Goal: Task Accomplishment & Management: Manage account settings

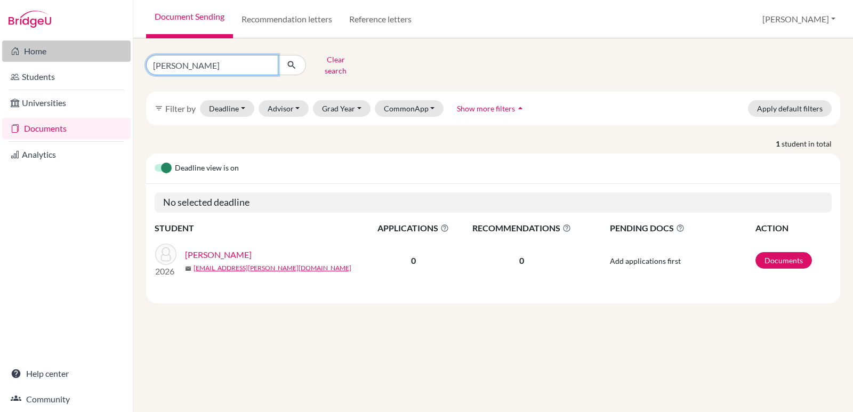
drag, startPoint x: 212, startPoint y: 61, endPoint x: 111, endPoint y: 58, distance: 100.8
click at [111, 58] on div "Home Students Universities Documents Analytics Help center Community Document S…" at bounding box center [426, 206] width 853 height 412
type input "cali"
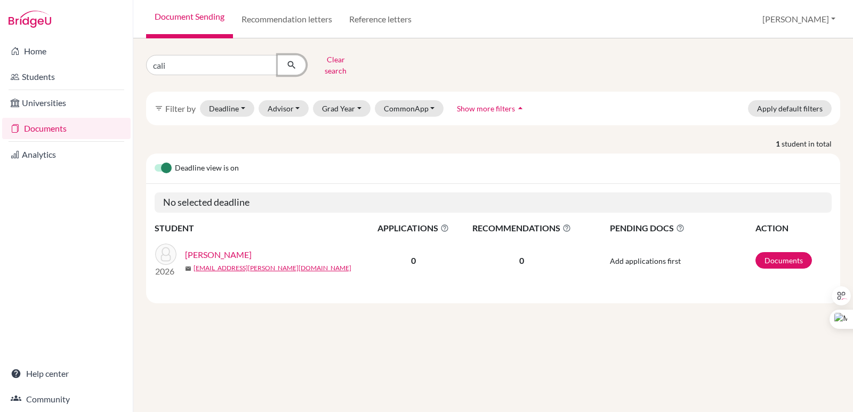
click at [294, 60] on icon "submit" at bounding box center [291, 65] width 11 height 11
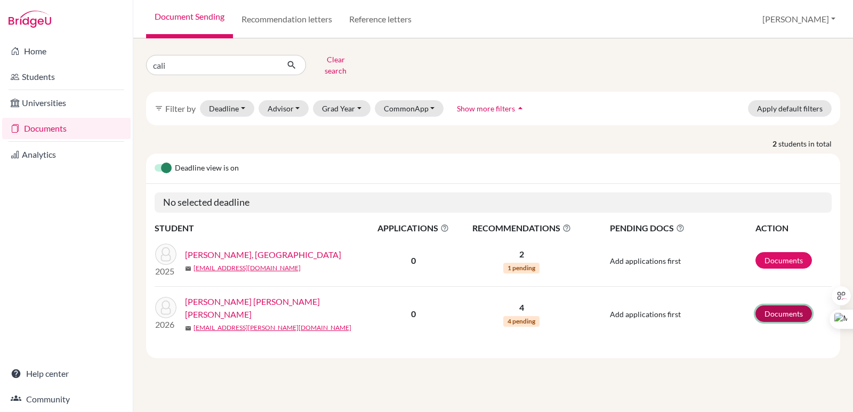
click at [774, 308] on link "Documents" at bounding box center [783, 313] width 56 height 17
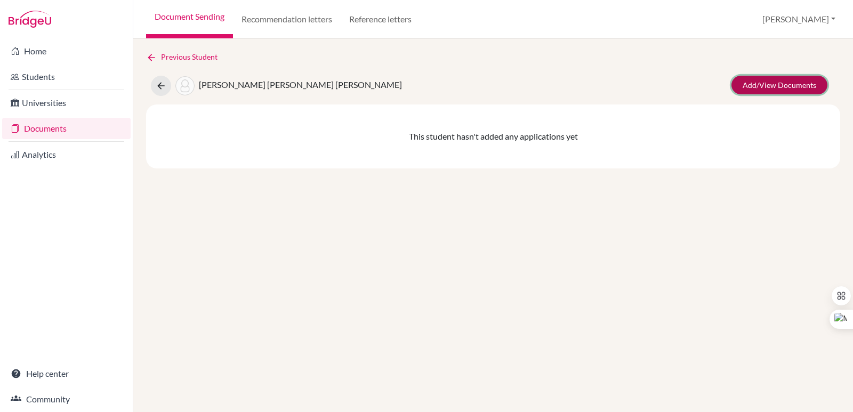
click at [762, 82] on link "Add/View Documents" at bounding box center [779, 85] width 96 height 19
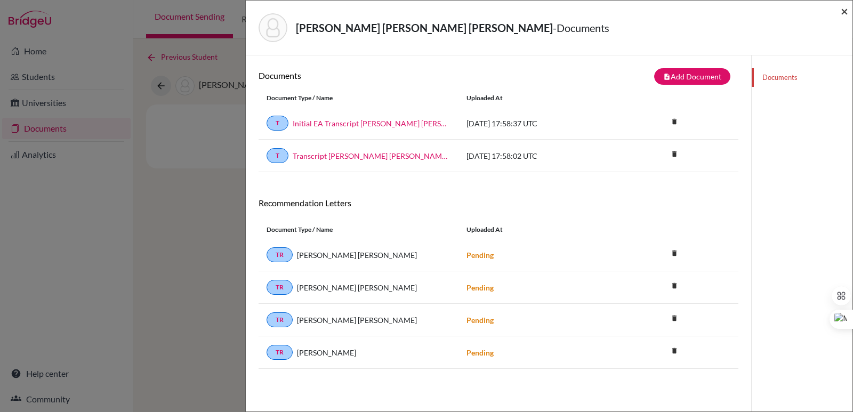
click at [847, 11] on span "×" at bounding box center [844, 10] width 7 height 15
